Goal: Connect with others: Connect with other users

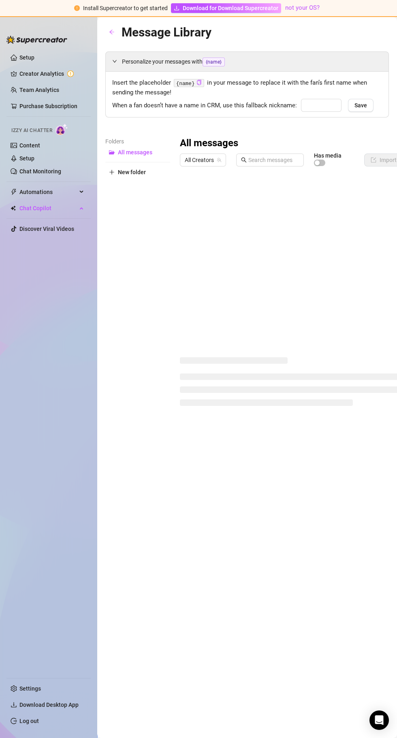
type input "babe"
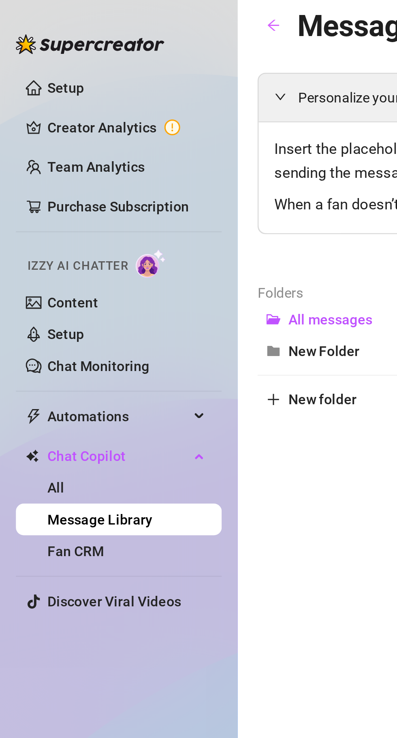
scroll to position [33, 0]
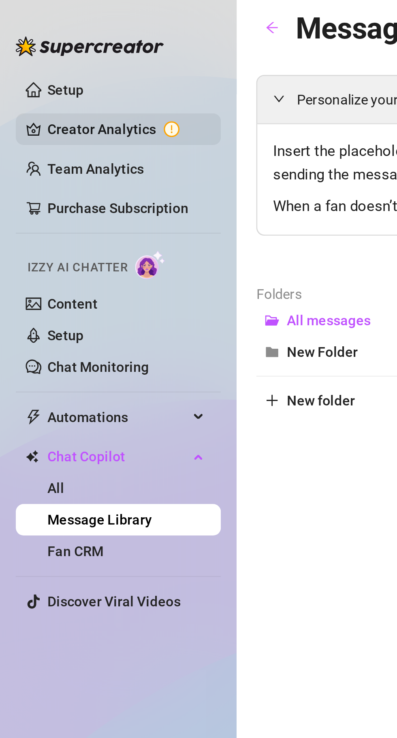
click at [55, 74] on link "Creator Analytics" at bounding box center [51, 73] width 65 height 13
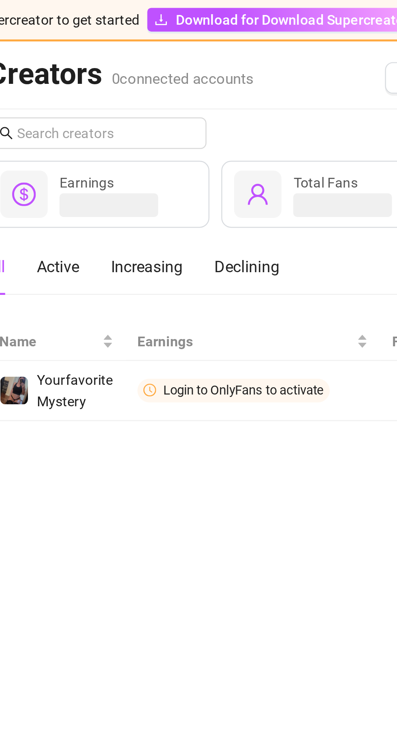
scroll to position [32, 0]
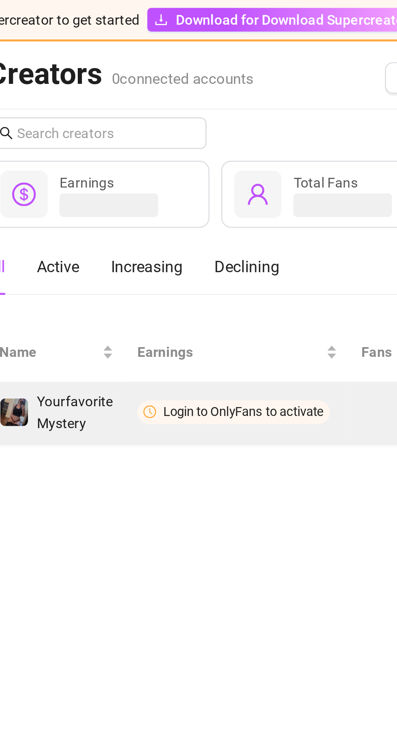
click at [180, 157] on td "Login to OnlyFans to activate" at bounding box center [208, 169] width 92 height 25
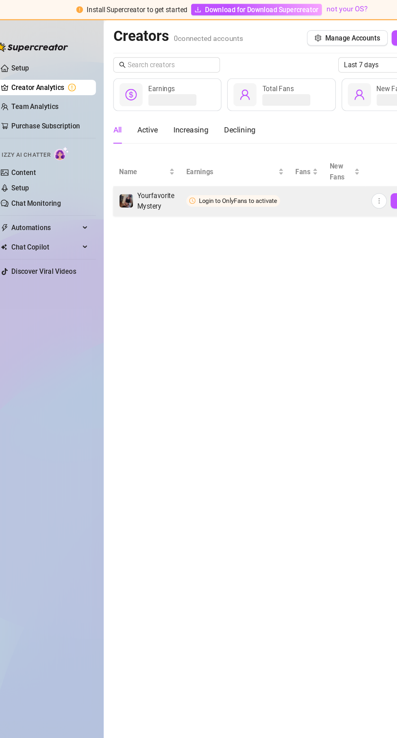
scroll to position [0, 0]
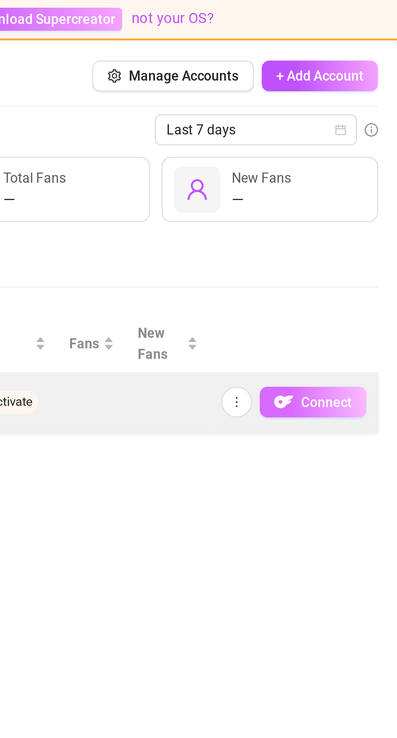
click at [369, 168] on span "Connect" at bounding box center [366, 169] width 21 height 6
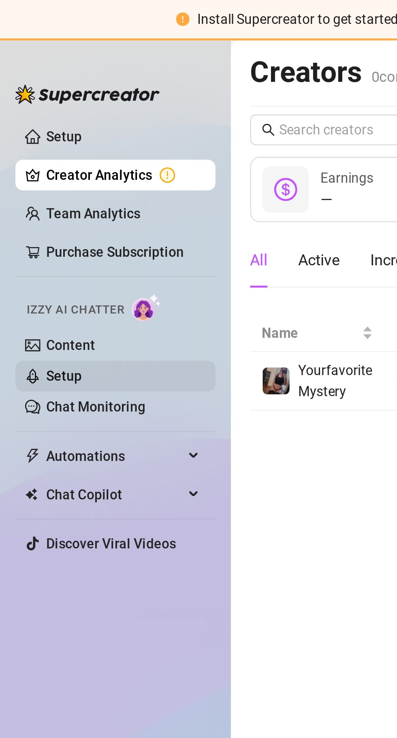
click at [34, 158] on link "Setup" at bounding box center [26, 158] width 15 height 6
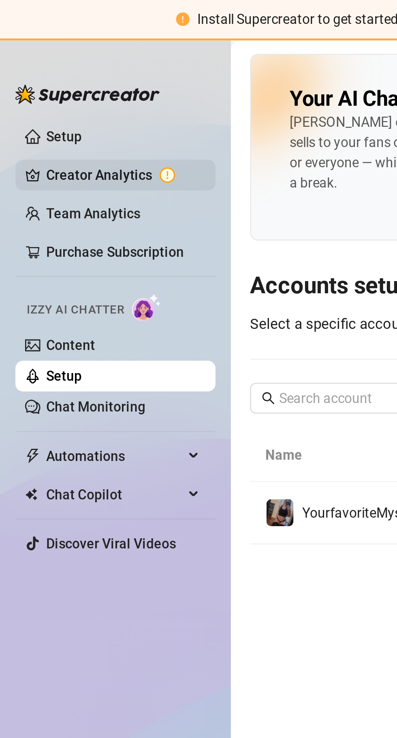
click at [64, 71] on link "Creator Analytics" at bounding box center [51, 73] width 65 height 13
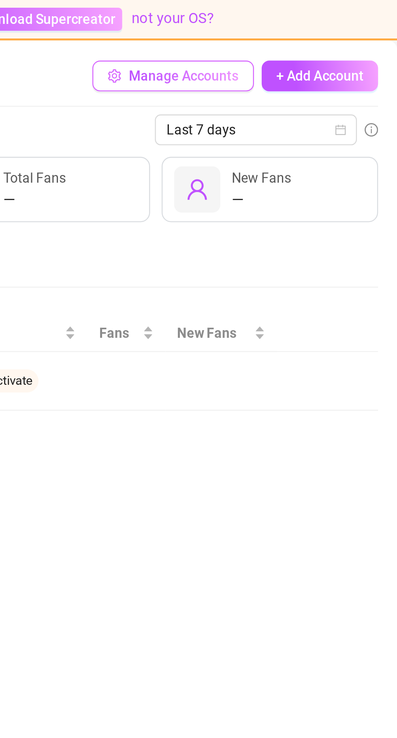
click at [314, 30] on span "Manage Accounts" at bounding box center [307, 32] width 46 height 6
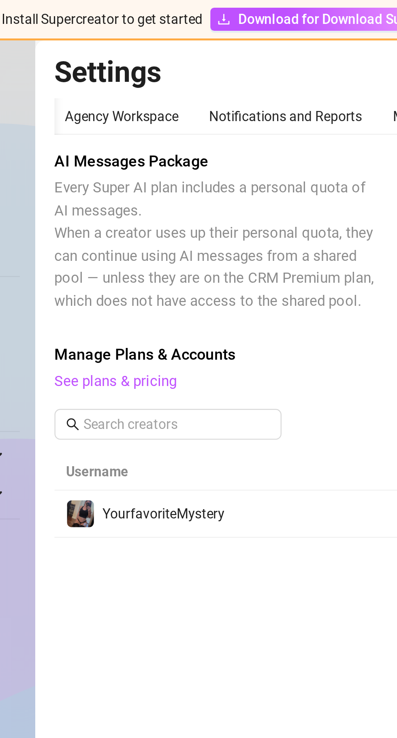
scroll to position [0, 26]
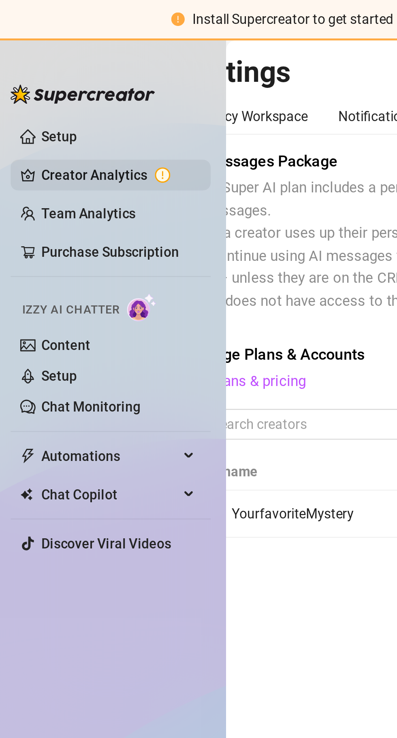
click at [57, 77] on link "Creator Analytics" at bounding box center [51, 73] width 65 height 13
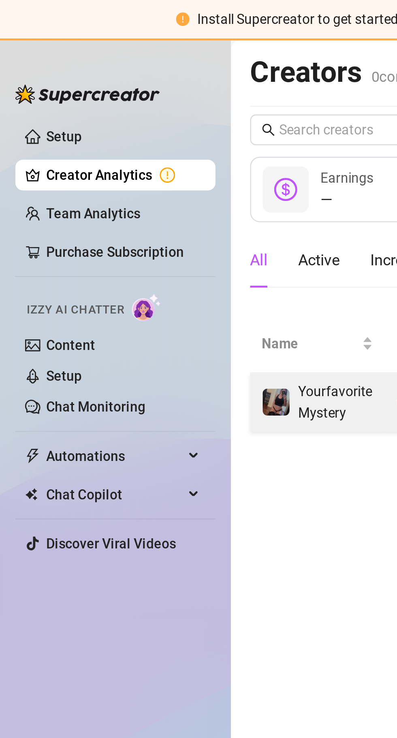
click at [117, 161] on div "YourfavoriteMystery" at bounding box center [133, 169] width 47 height 18
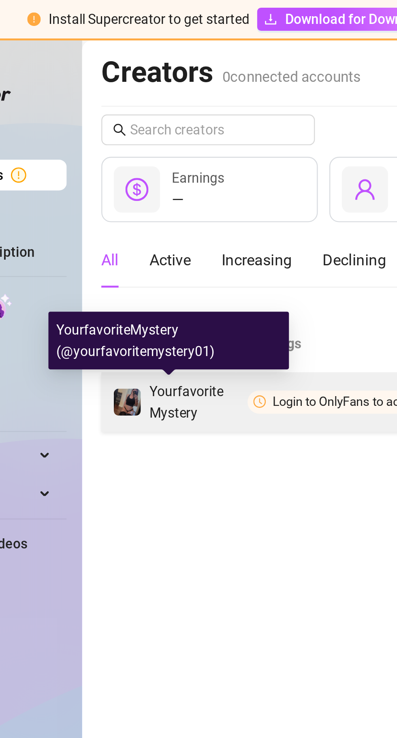
click at [175, 169] on span "Login to OnlyFans to activate" at bounding box center [206, 169] width 79 height 10
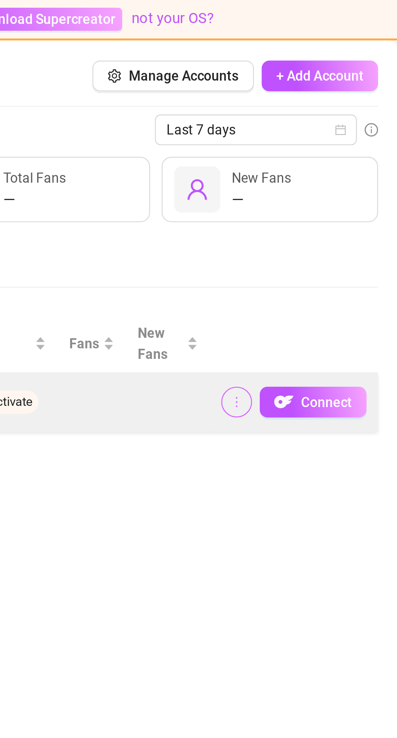
click at [329, 173] on button "button" at bounding box center [329, 169] width 13 height 13
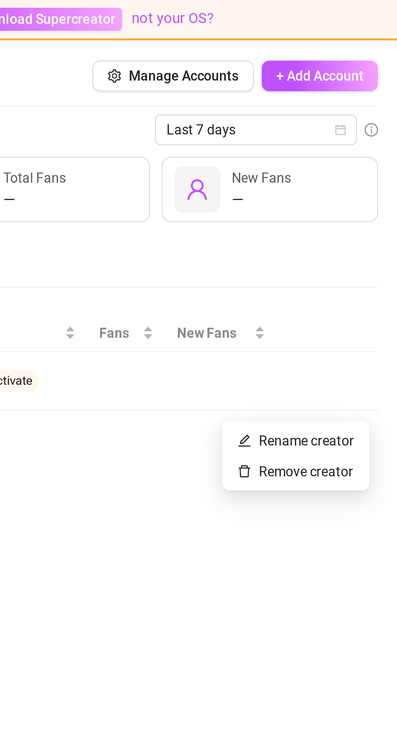
click at [341, 230] on main "Creators 0 connected accounts Manage Accounts + Add Account Last 7 days — Earni…" at bounding box center [247, 377] width 300 height 721
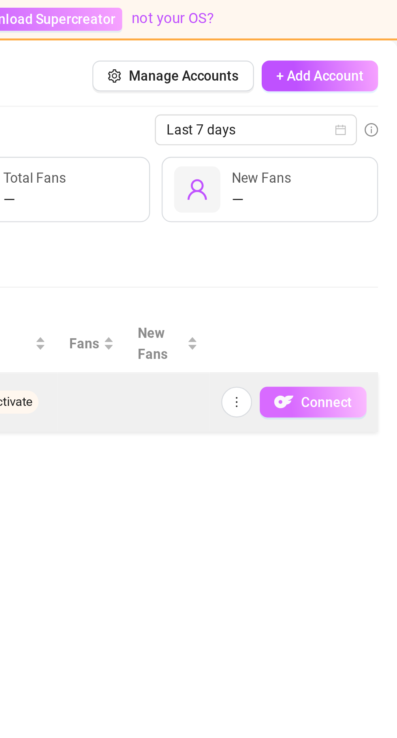
click at [350, 164] on span "button" at bounding box center [349, 169] width 8 height 10
click at [364, 170] on span "Connect" at bounding box center [366, 169] width 21 height 6
click at [361, 168] on span "Connect" at bounding box center [366, 169] width 21 height 6
click at [354, 171] on button "Connect" at bounding box center [361, 169] width 45 height 13
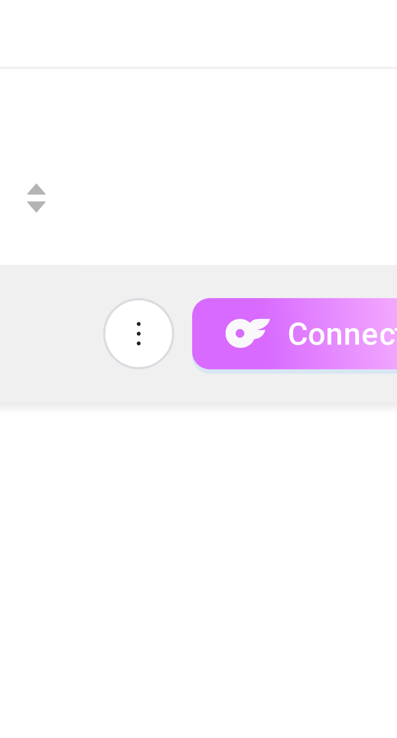
click at [354, 170] on button "Connect" at bounding box center [361, 169] width 45 height 13
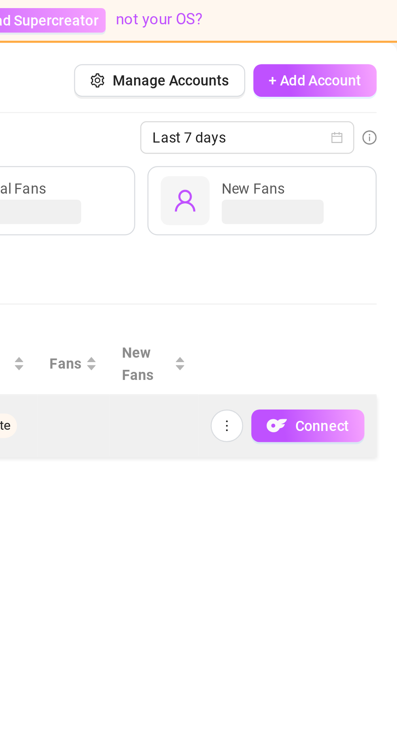
click at [325, 159] on td "Connect" at bounding box center [353, 169] width 71 height 25
click at [356, 169] on button "Connect" at bounding box center [361, 169] width 45 height 13
click at [364, 168] on span "Connect" at bounding box center [366, 169] width 21 height 6
click at [371, 170] on span "Connect" at bounding box center [366, 169] width 21 height 6
click at [363, 169] on span "Connect" at bounding box center [366, 169] width 21 height 6
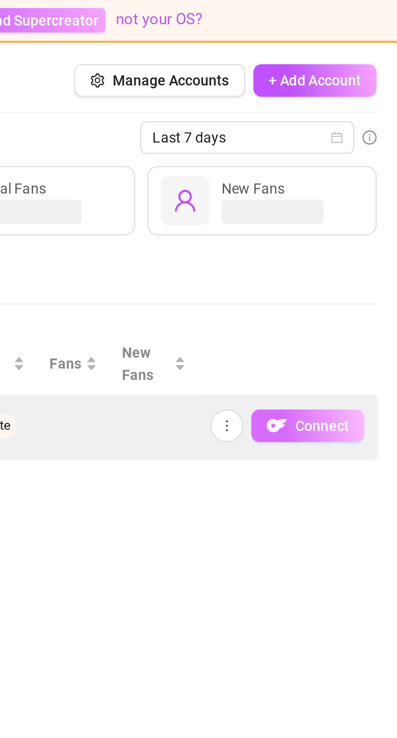
click at [367, 169] on span "Connect" at bounding box center [366, 169] width 21 height 6
click at [354, 166] on button "Connect" at bounding box center [361, 169] width 45 height 13
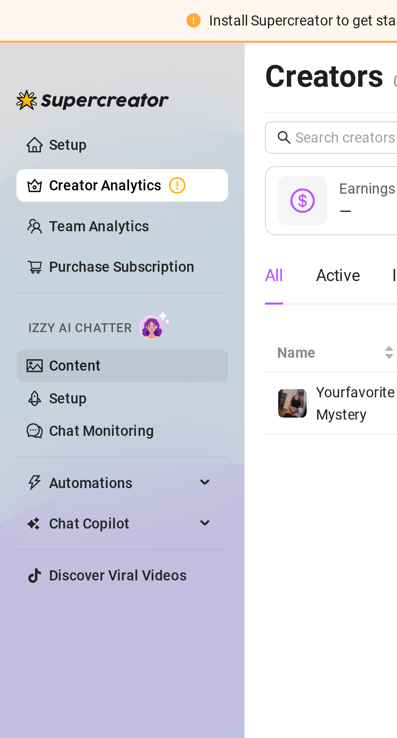
click at [40, 142] on link "Content" at bounding box center [29, 145] width 21 height 6
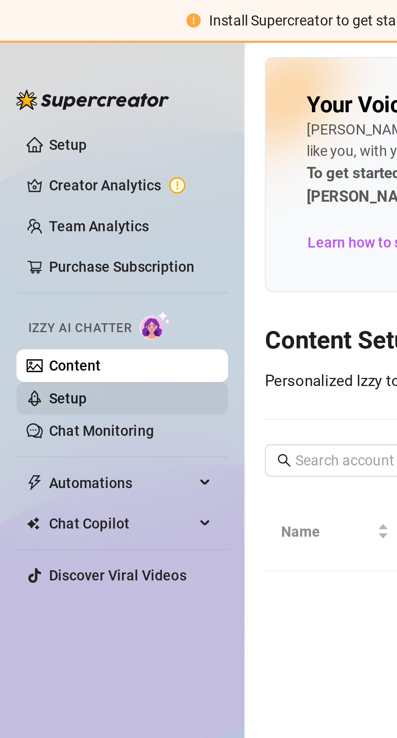
click at [34, 155] on link "Setup" at bounding box center [26, 158] width 15 height 6
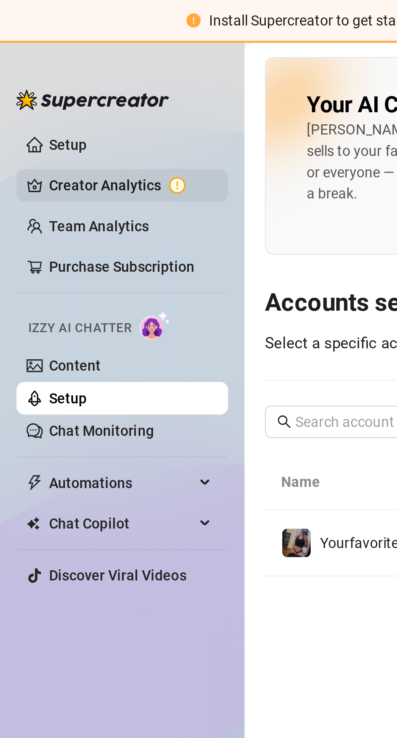
click at [64, 74] on link "Creator Analytics" at bounding box center [51, 73] width 65 height 13
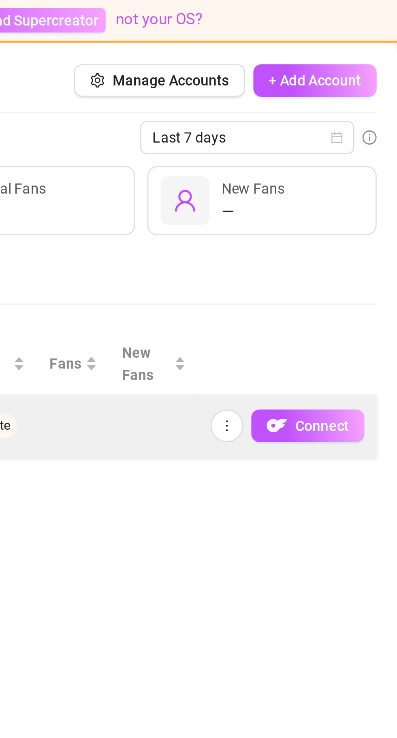
click at [356, 159] on td "Connect" at bounding box center [353, 169] width 71 height 25
click at [362, 166] on span "Connect" at bounding box center [366, 169] width 21 height 6
click at [372, 157] on td "Connect" at bounding box center [353, 169] width 71 height 25
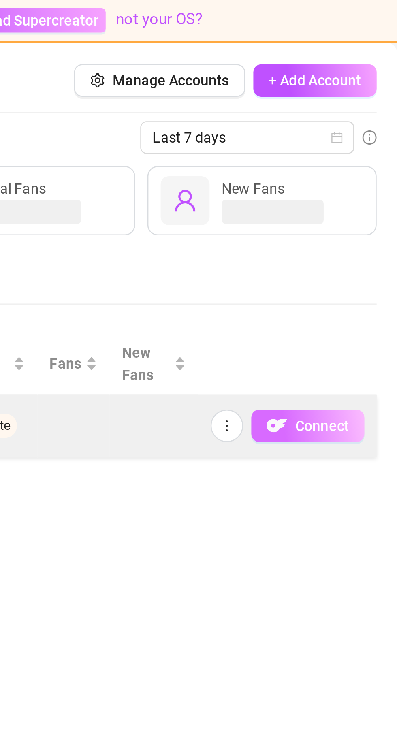
click at [367, 166] on span "Connect" at bounding box center [366, 169] width 21 height 6
click at [378, 163] on button "Connect" at bounding box center [361, 169] width 45 height 13
click at [363, 169] on span "Connect" at bounding box center [366, 169] width 21 height 6
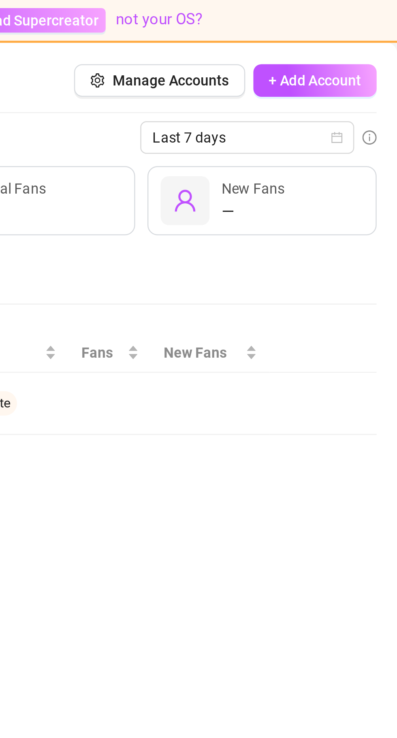
click at [365, 215] on main "Creators 0 connected accounts Manage Accounts + Add Account Last 7 days — Earni…" at bounding box center [247, 377] width 300 height 721
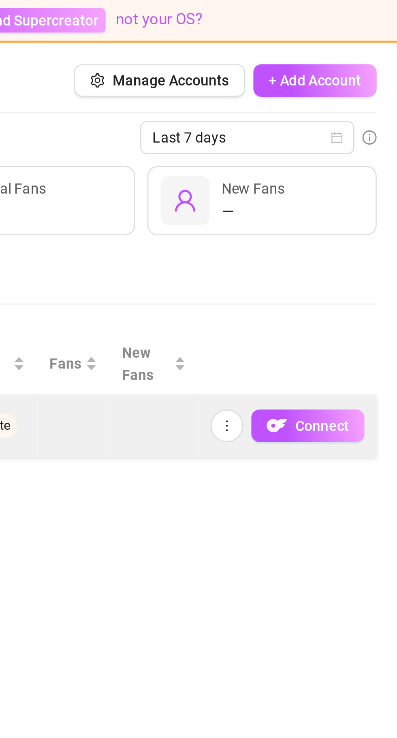
click at [384, 154] on th at bounding box center [353, 144] width 71 height 25
click at [369, 168] on span "Connect" at bounding box center [366, 169] width 21 height 6
click at [362, 167] on span "Connect" at bounding box center [366, 169] width 21 height 6
click at [361, 167] on span "Connect" at bounding box center [366, 169] width 21 height 6
click at [369, 168] on span "Connect" at bounding box center [366, 169] width 21 height 6
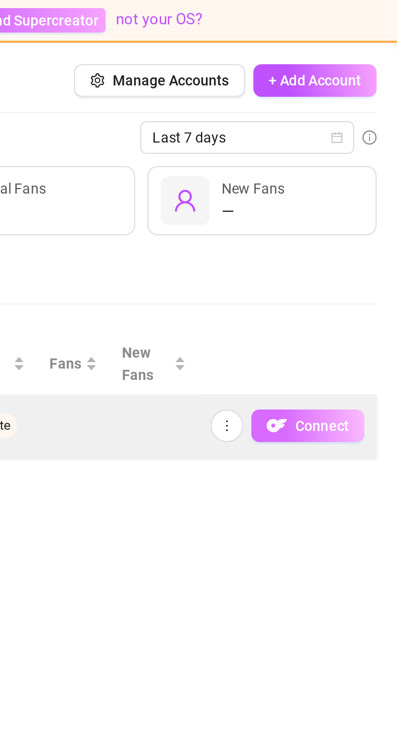
click at [369, 167] on span "Connect" at bounding box center [366, 169] width 21 height 6
click at [371, 167] on span "Connect" at bounding box center [366, 169] width 21 height 6
click at [369, 167] on span "Connect" at bounding box center [366, 169] width 21 height 6
click at [370, 169] on span "Connect" at bounding box center [366, 169] width 21 height 6
